Goal: Task Accomplishment & Management: Use online tool/utility

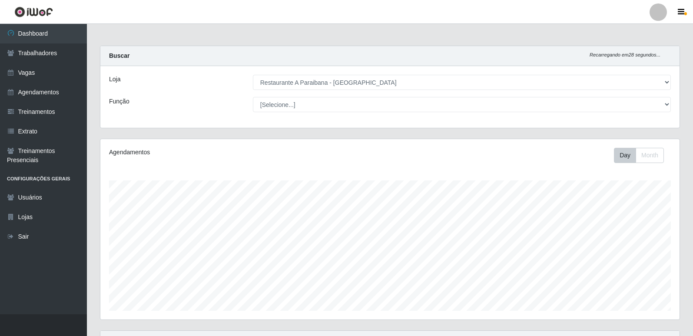
select select "342"
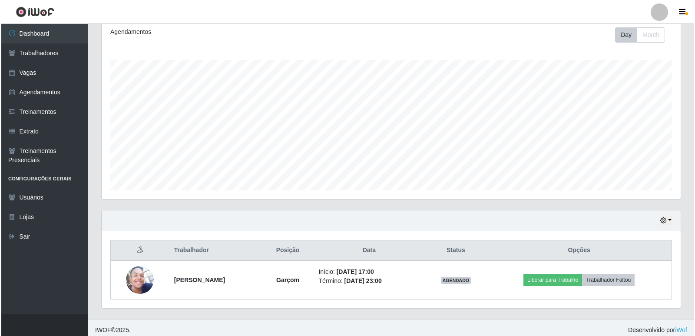
scroll to position [125, 0]
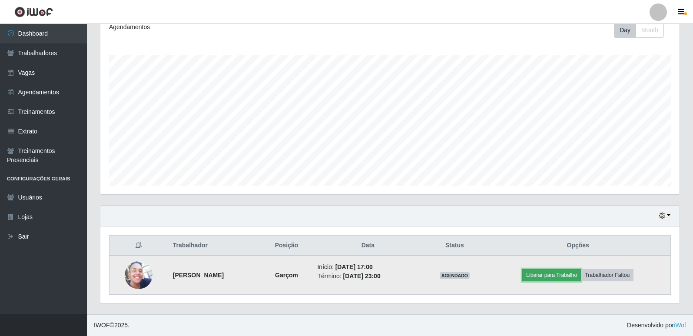
click at [563, 277] on button "Liberar para Trabalho" at bounding box center [551, 275] width 59 height 12
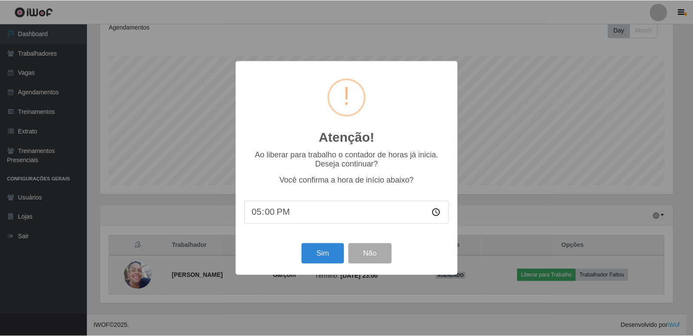
scroll to position [180, 575]
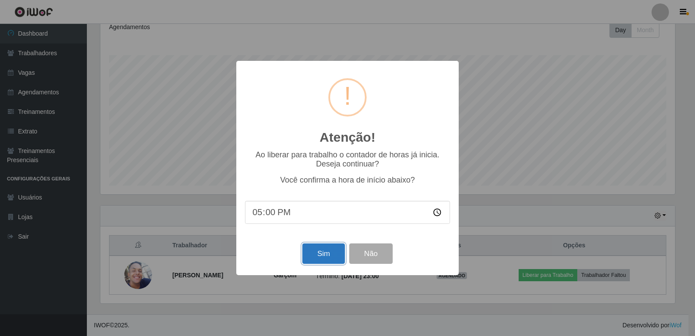
click at [322, 259] on button "Sim" at bounding box center [323, 253] width 42 height 20
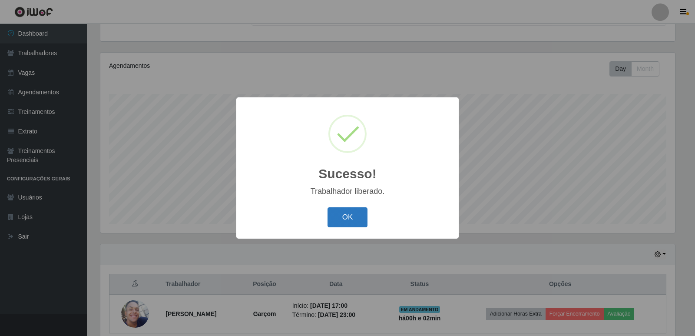
click at [349, 212] on button "OK" at bounding box center [348, 217] width 40 height 20
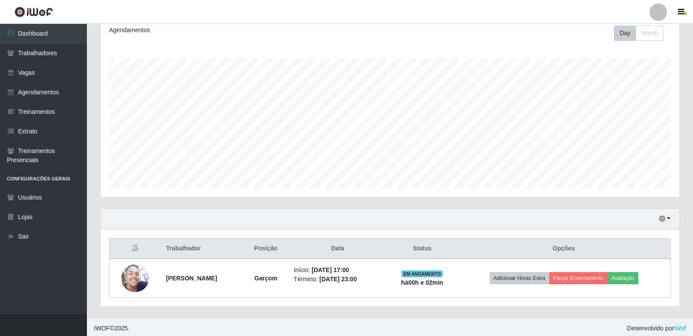
scroll to position [125, 0]
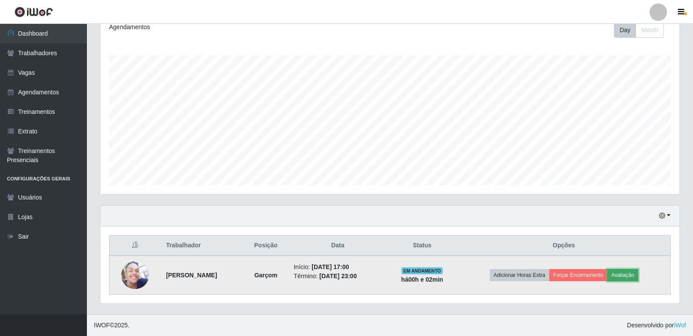
click at [622, 274] on button "Avaliação" at bounding box center [622, 275] width 31 height 12
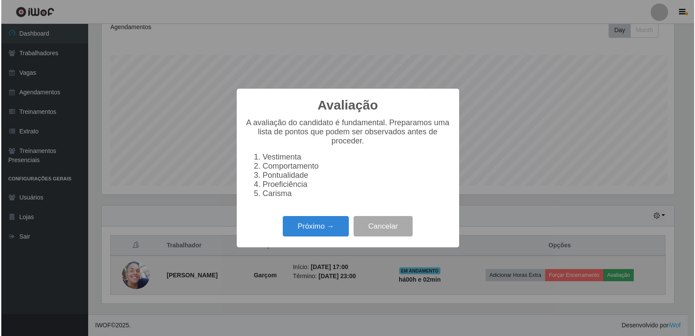
scroll to position [180, 575]
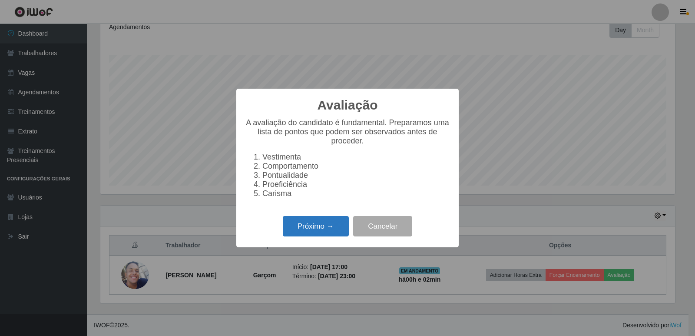
click at [309, 227] on button "Próximo →" at bounding box center [316, 226] width 66 height 20
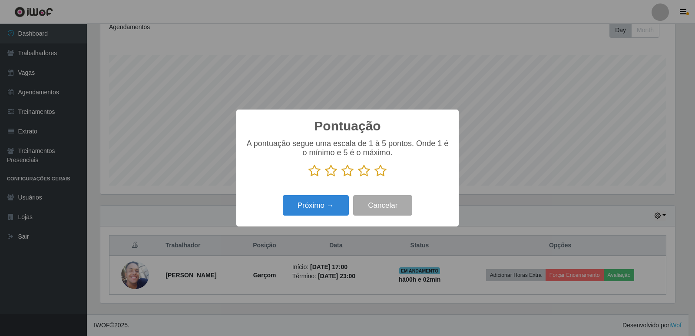
scroll to position [434360, 433965]
click at [385, 172] on icon at bounding box center [381, 170] width 12 height 13
click at [375, 177] on input "radio" at bounding box center [375, 177] width 0 height 0
click at [324, 208] on button "Próximo →" at bounding box center [316, 205] width 66 height 20
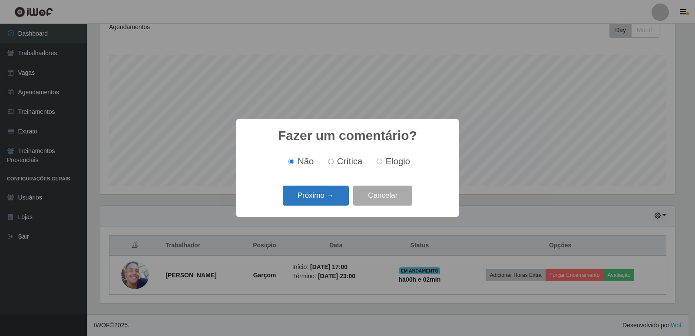
click at [325, 200] on button "Próximo →" at bounding box center [316, 196] width 66 height 20
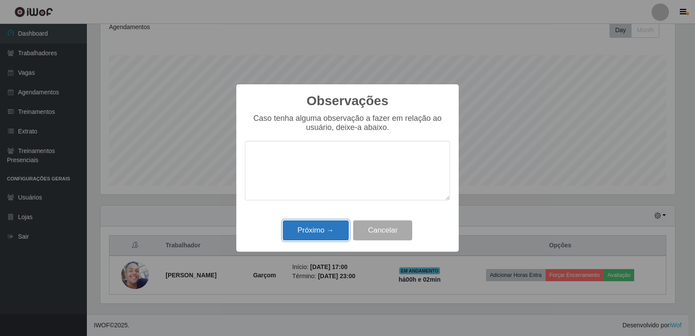
click at [325, 232] on button "Próximo →" at bounding box center [316, 230] width 66 height 20
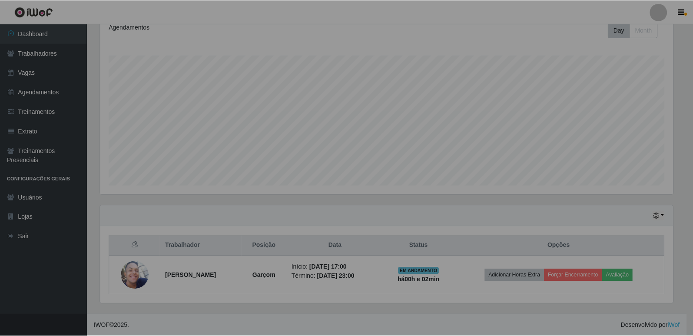
scroll to position [180, 579]
